Goal: Find specific page/section: Find specific page/section

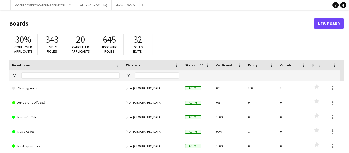
click at [10, 2] on button "Menu" at bounding box center [5, 5] width 10 height 10
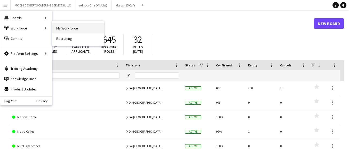
click at [57, 26] on link "My Workforce" at bounding box center [78, 28] width 52 height 10
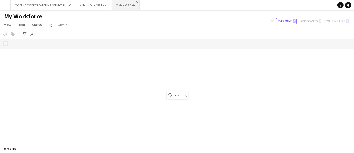
click at [137, 1] on app-icon "Close" at bounding box center [137, 2] width 2 height 2
click at [109, 2] on app-icon "Close" at bounding box center [109, 2] width 2 height 2
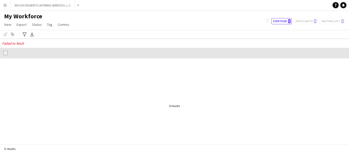
click at [176, 135] on div at bounding box center [174, 105] width 349 height 95
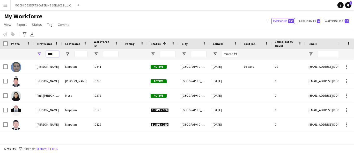
click at [48, 54] on input "****" at bounding box center [52, 54] width 13 height 6
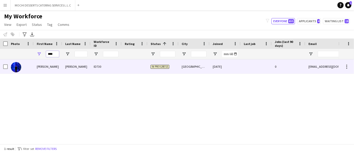
type input "****"
click at [94, 67] on div "ID730" at bounding box center [105, 66] width 31 height 14
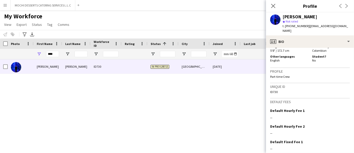
scroll to position [257, 0]
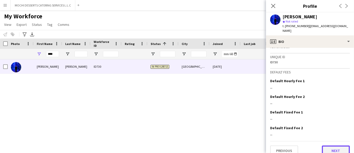
click at [333, 146] on button "Next" at bounding box center [336, 151] width 28 height 10
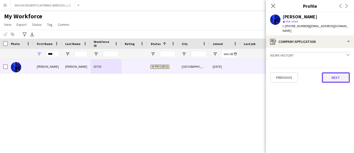
click at [333, 73] on button "Next" at bounding box center [336, 77] width 28 height 10
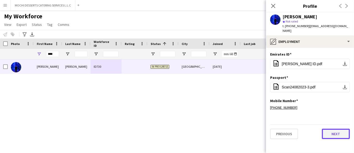
click at [339, 130] on button "Next" at bounding box center [336, 134] width 28 height 10
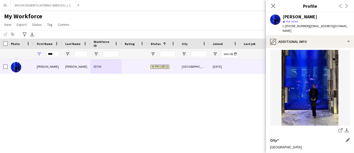
scroll to position [65, 0]
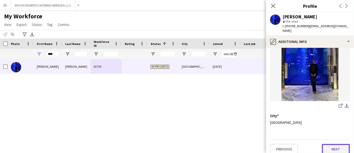
click at [337, 146] on button "Next" at bounding box center [336, 149] width 28 height 10
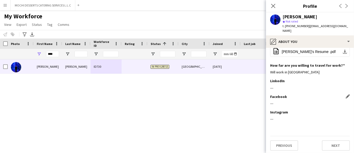
scroll to position [48, 0]
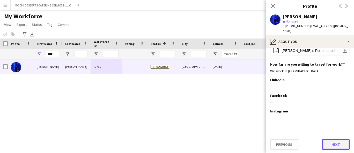
click at [335, 148] on button "Next" at bounding box center [336, 144] width 28 height 10
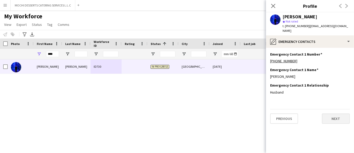
scroll to position [0, 0]
click at [329, 113] on button "Next" at bounding box center [336, 118] width 28 height 10
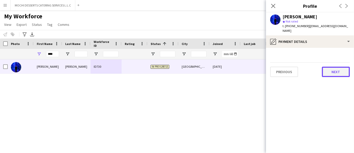
click at [331, 67] on button "Next" at bounding box center [336, 72] width 28 height 10
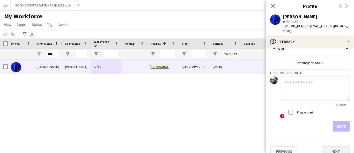
scroll to position [13, 0]
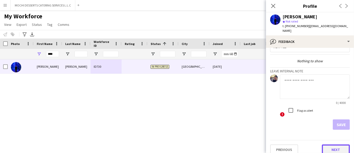
click at [337, 144] on button "Next" at bounding box center [336, 149] width 28 height 10
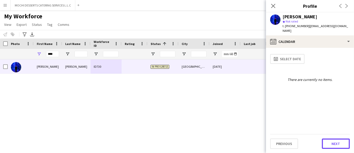
click at [337, 142] on button "Next" at bounding box center [336, 144] width 28 height 10
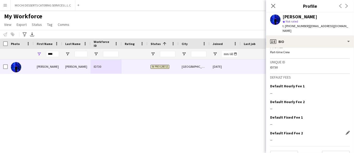
scroll to position [257, 0]
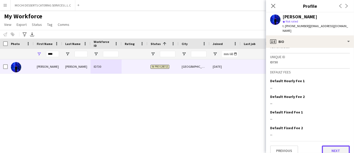
click at [337, 146] on button "Next" at bounding box center [336, 151] width 28 height 10
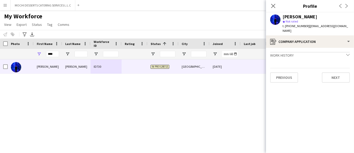
click at [332, 68] on div "Previous Next" at bounding box center [310, 75] width 80 height 15
click at [333, 72] on button "Next" at bounding box center [336, 77] width 28 height 10
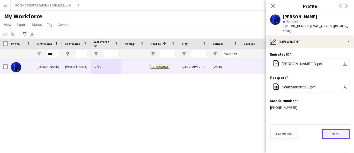
click at [347, 129] on button "Next" at bounding box center [336, 134] width 28 height 10
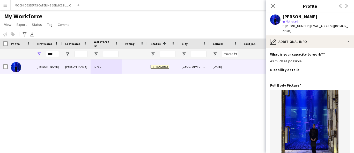
click at [327, 23] on div "star Not rated" at bounding box center [315, 21] width 67 height 5
